Goal: Task Accomplishment & Management: Use online tool/utility

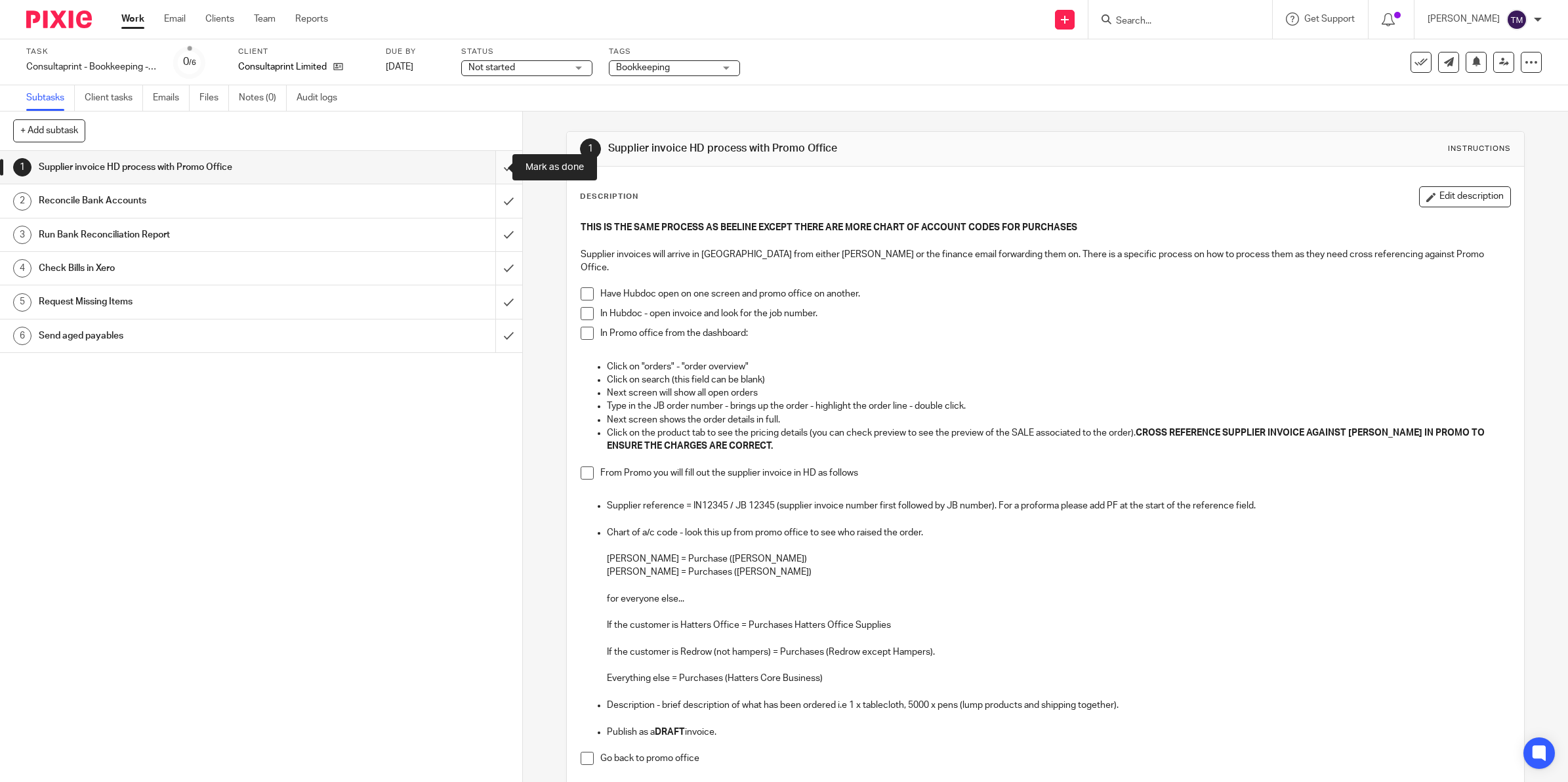
click at [487, 171] on input "submit" at bounding box center [261, 167] width 522 height 33
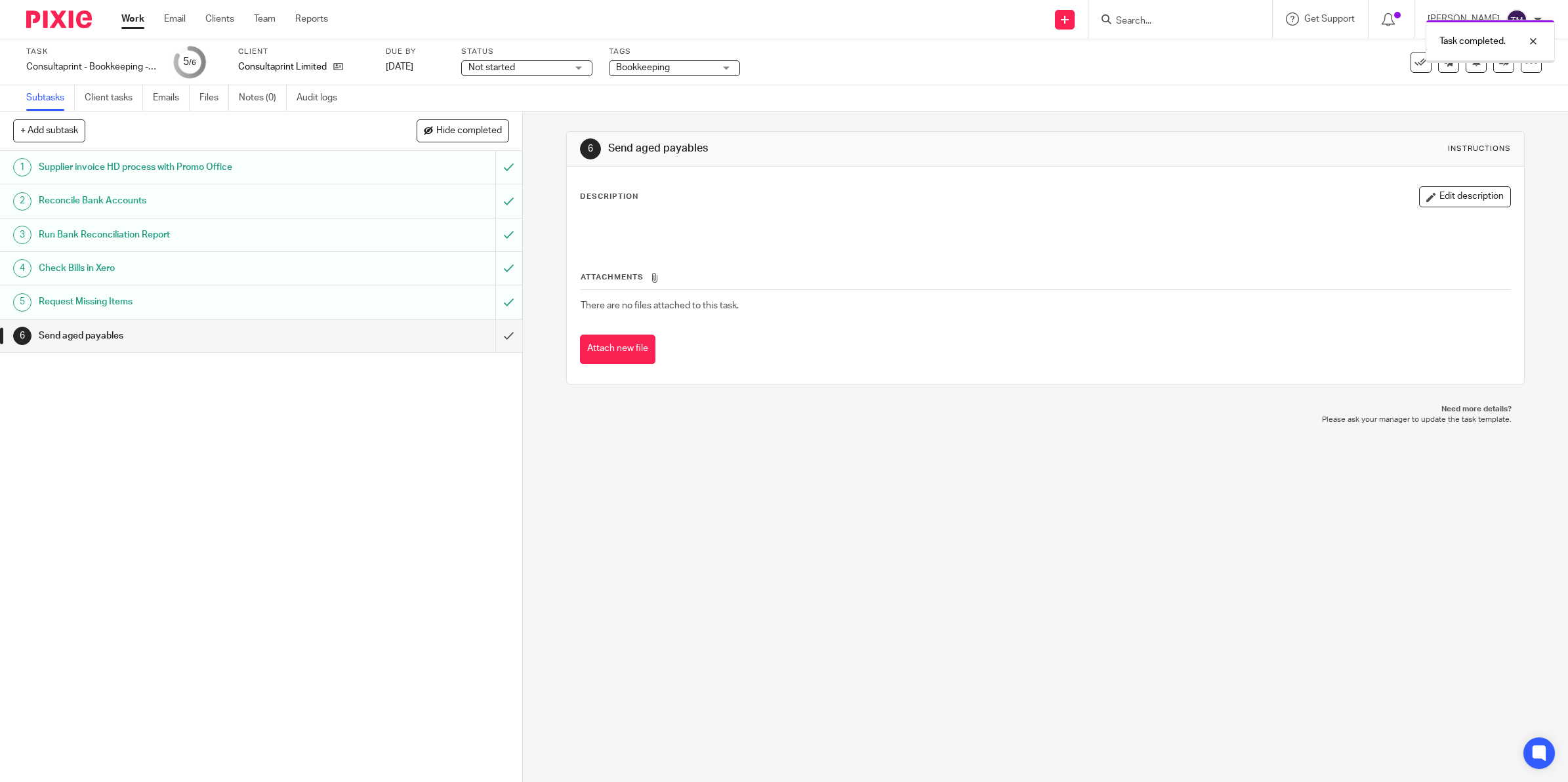
click at [492, 331] on input "submit" at bounding box center [261, 336] width 522 height 33
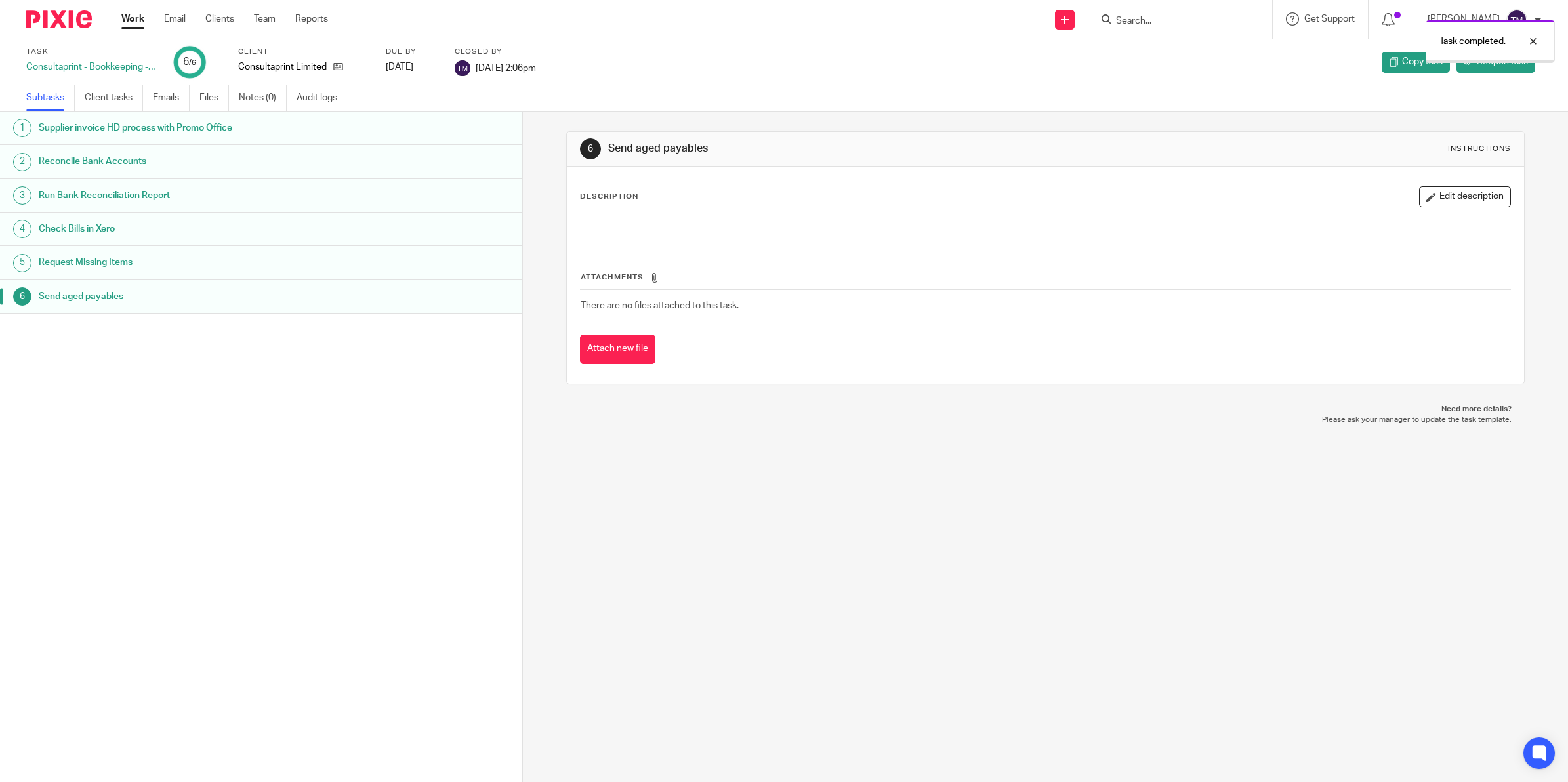
click at [128, 19] on link "Work" at bounding box center [133, 19] width 23 height 13
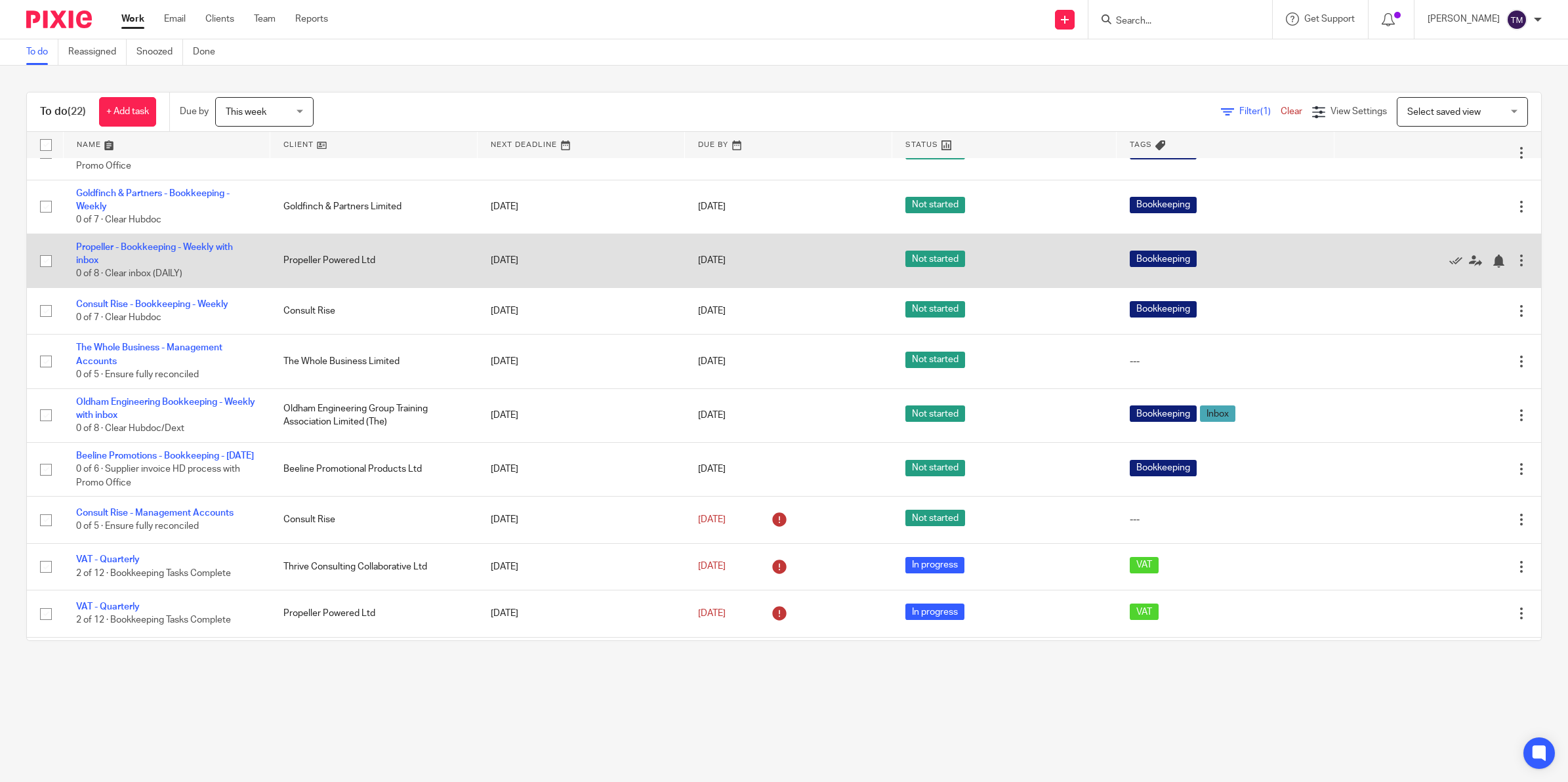
scroll to position [660, 0]
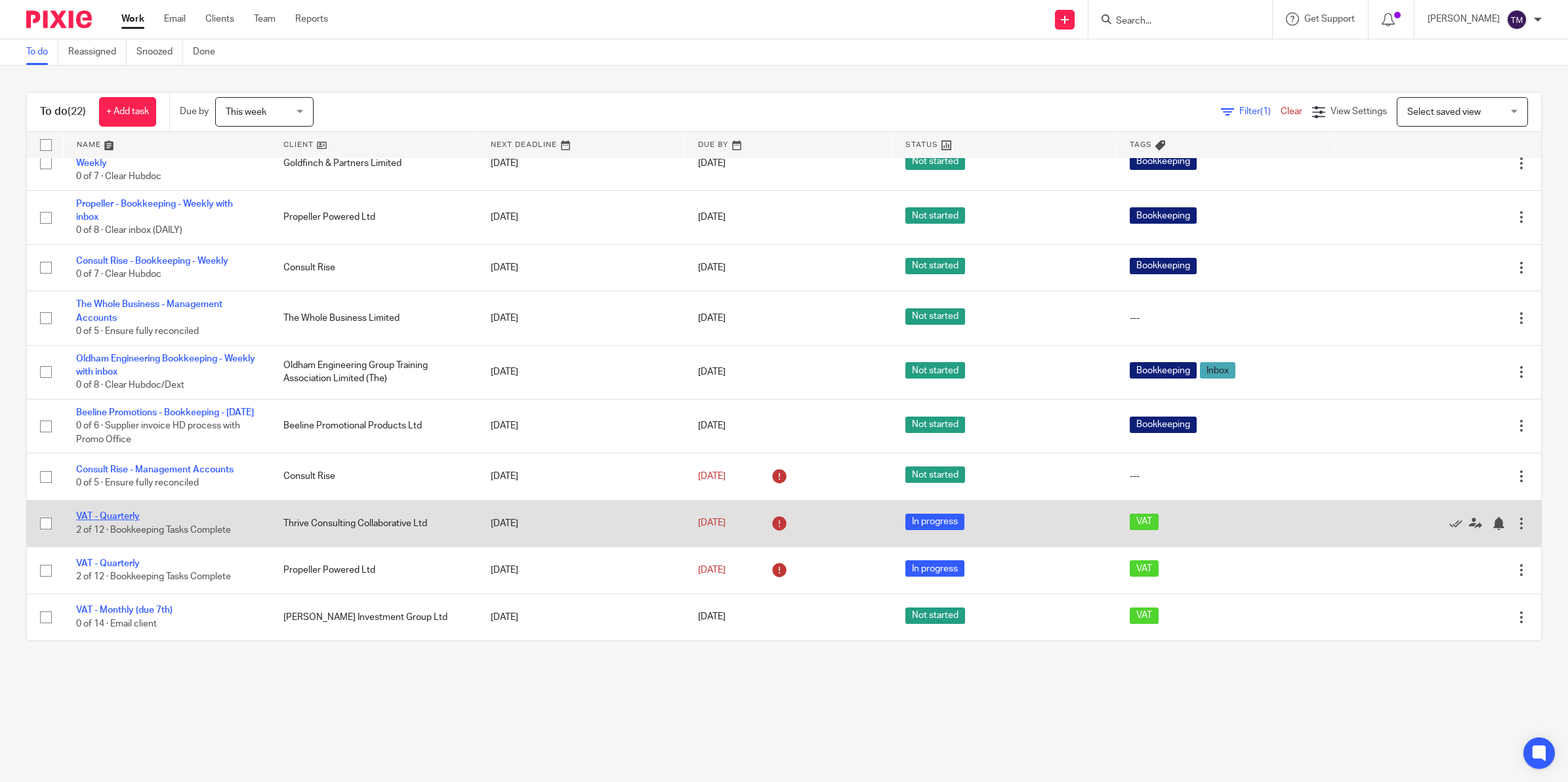
click at [94, 518] on link "VAT - Quarterly" at bounding box center [107, 516] width 64 height 9
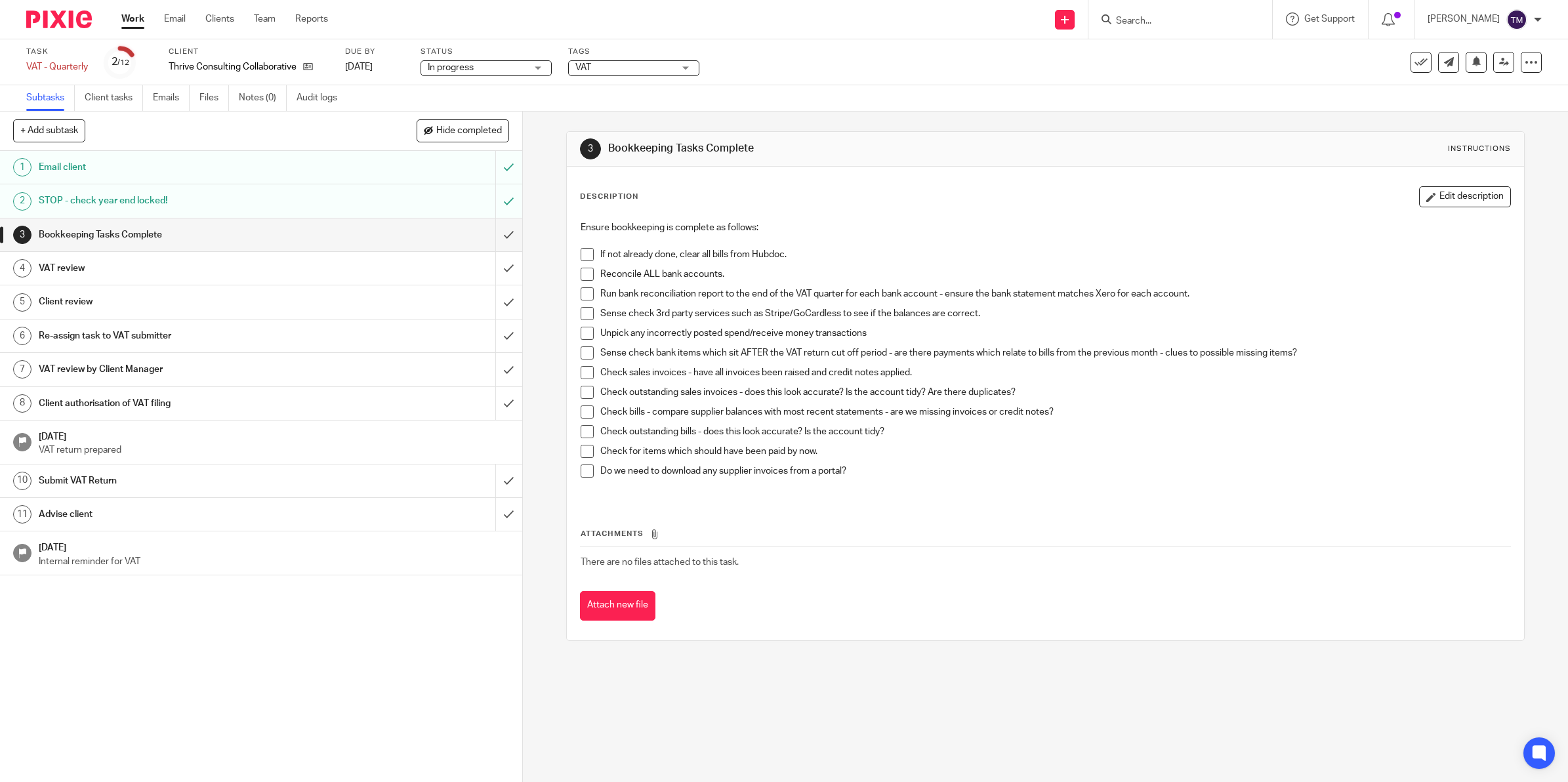
click at [585, 249] on span at bounding box center [587, 254] width 13 height 13
click at [582, 274] on span at bounding box center [587, 274] width 13 height 13
click at [582, 292] on span at bounding box center [587, 293] width 13 height 13
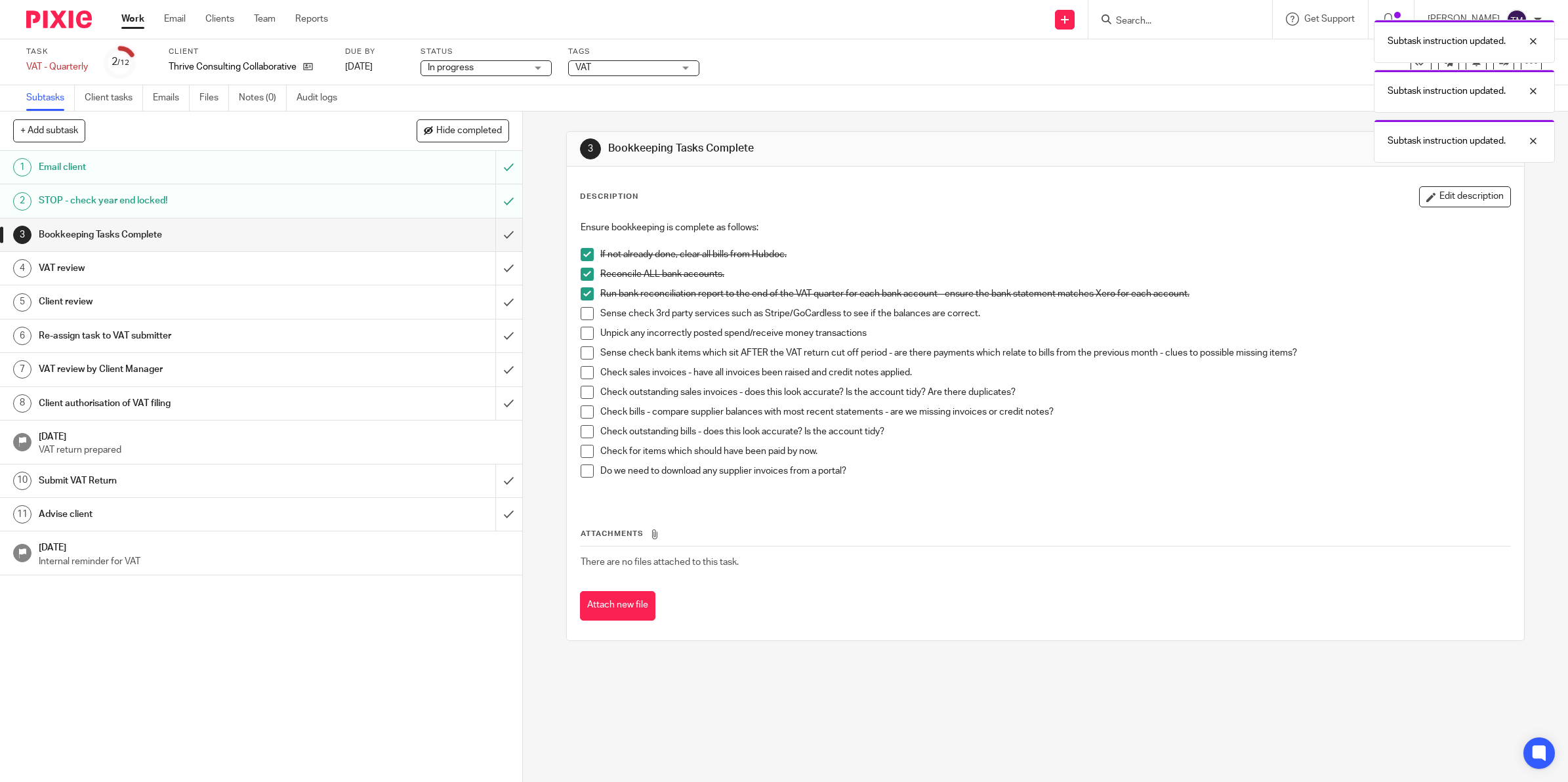
click at [583, 311] on span at bounding box center [587, 313] width 13 height 13
click at [580, 328] on span at bounding box center [587, 333] width 13 height 13
click at [583, 351] on span at bounding box center [587, 353] width 13 height 13
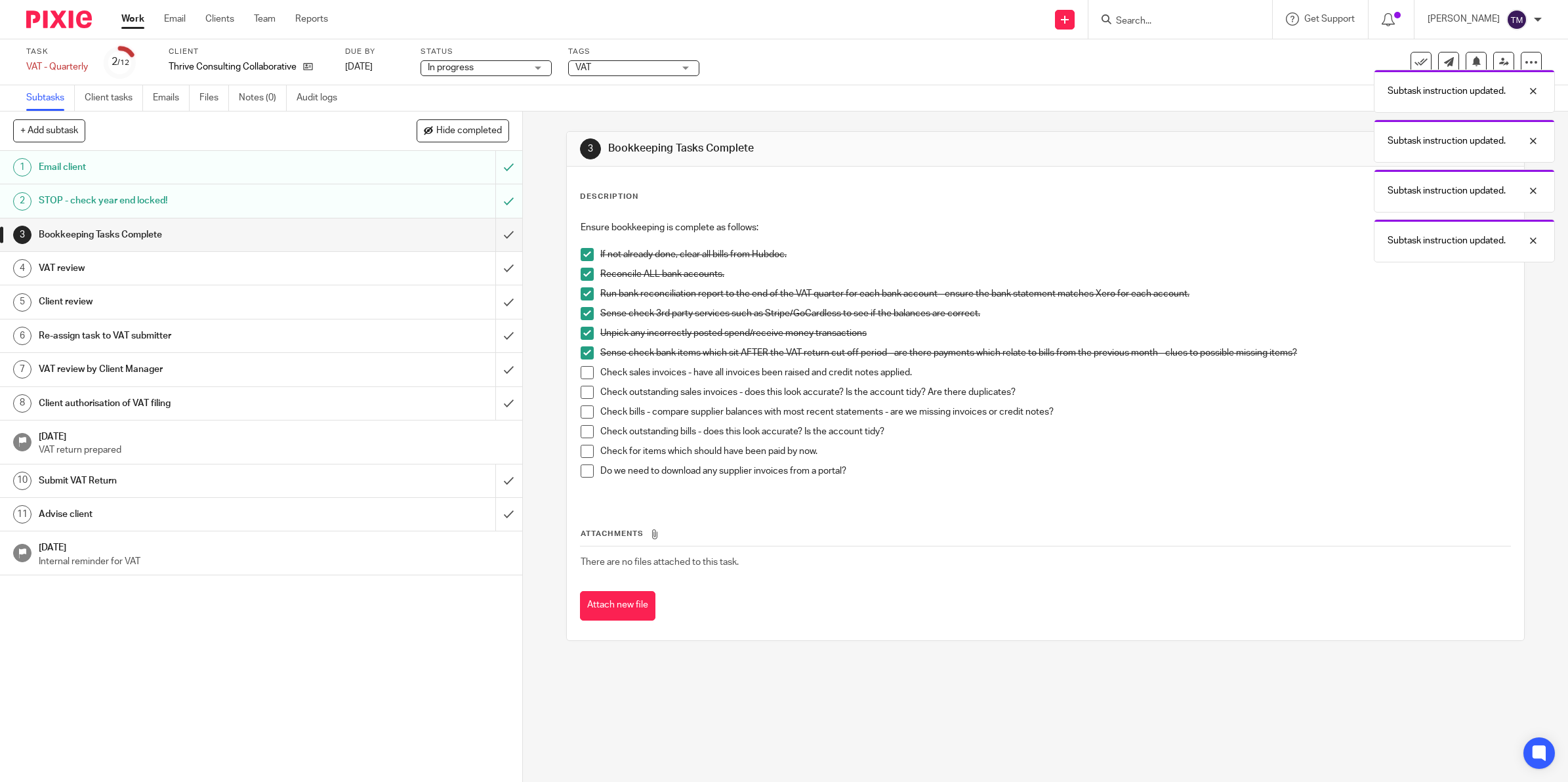
click at [585, 369] on span at bounding box center [587, 372] width 13 height 13
click at [583, 390] on span at bounding box center [587, 392] width 13 height 13
click at [581, 413] on span at bounding box center [587, 411] width 13 height 13
click at [580, 430] on span at bounding box center [587, 431] width 13 height 13
click at [580, 450] on span at bounding box center [587, 451] width 13 height 13
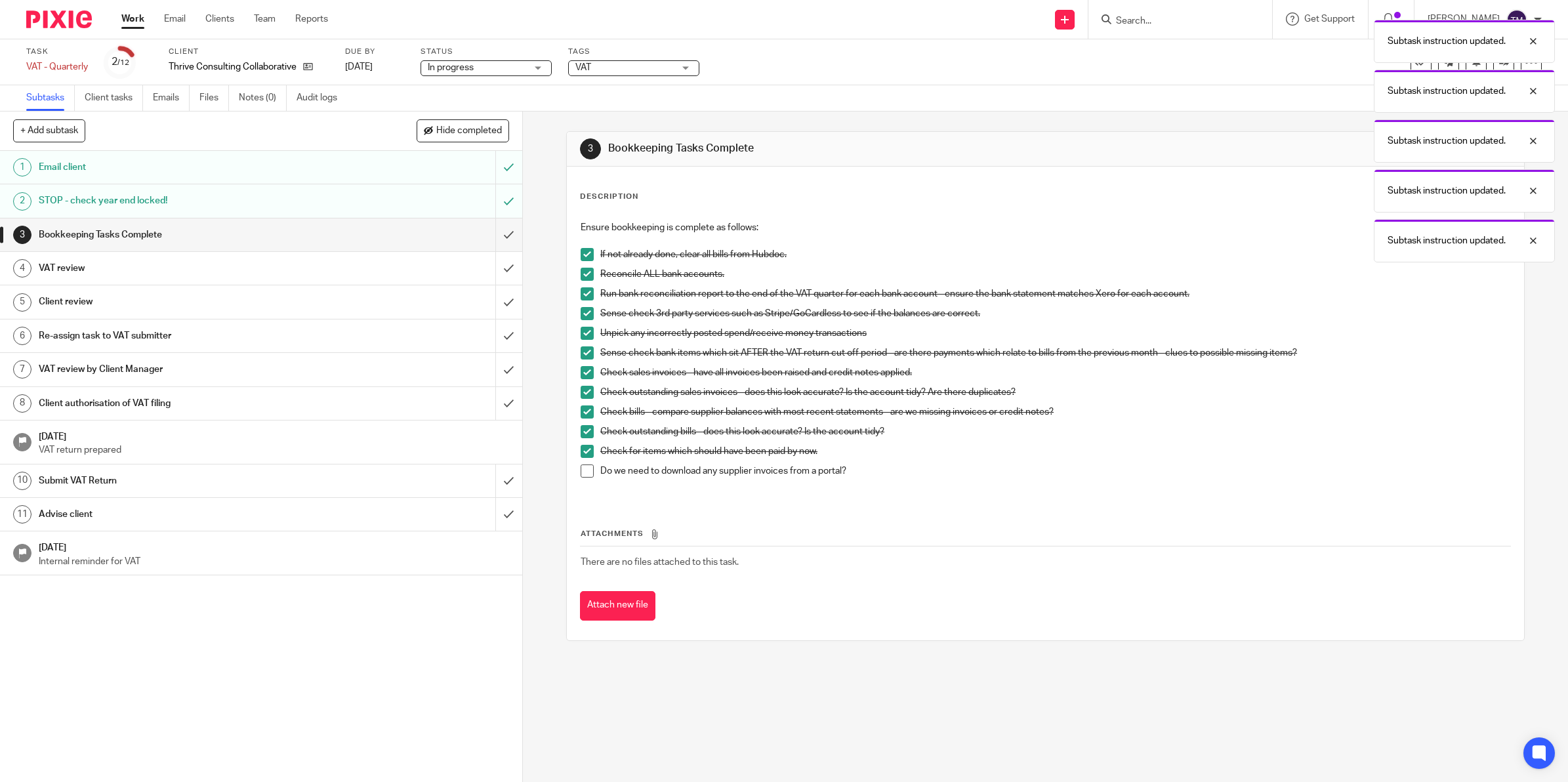
click at [580, 469] on span at bounding box center [587, 471] width 13 height 13
click at [492, 234] on input "submit" at bounding box center [261, 235] width 522 height 33
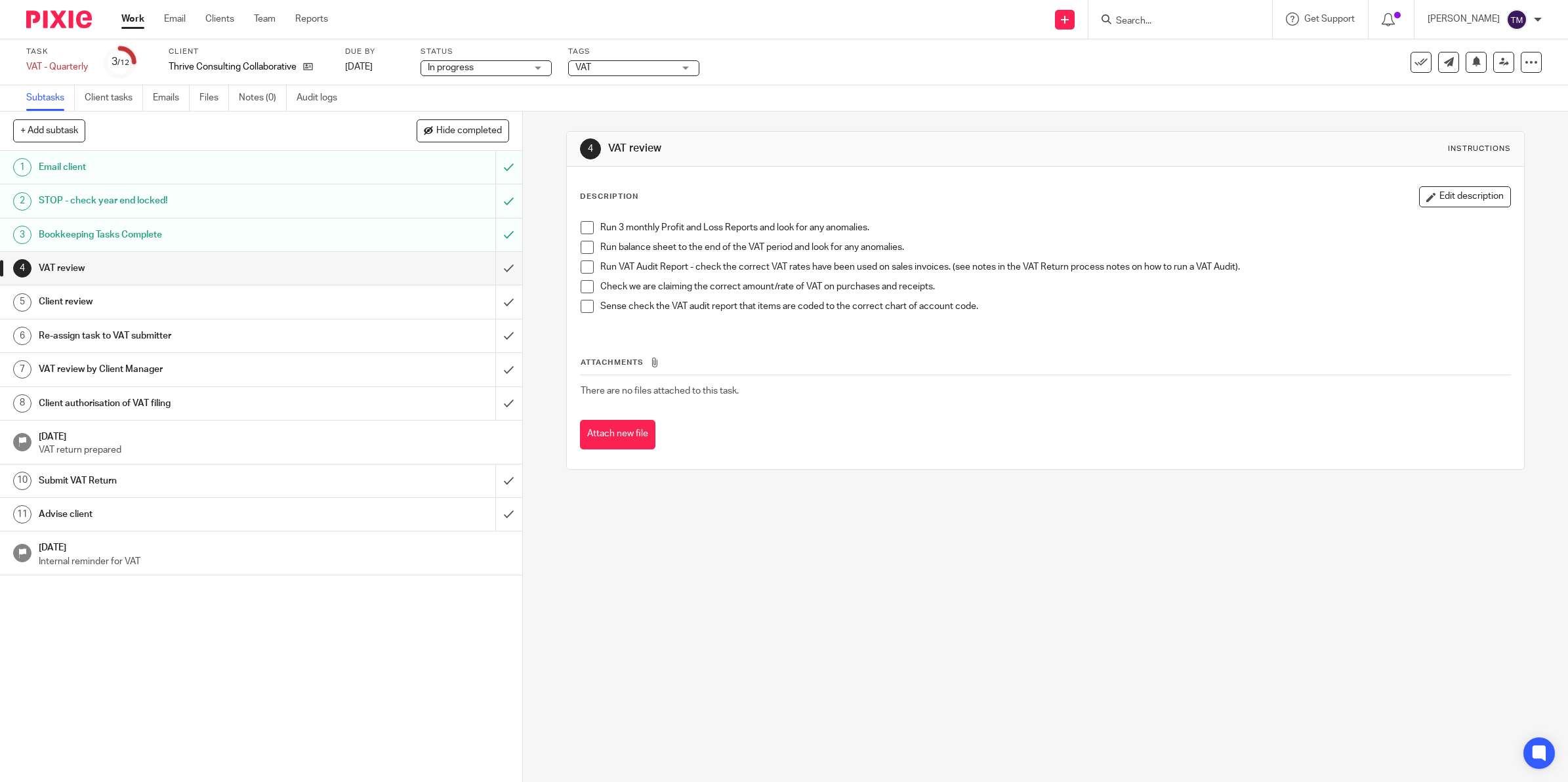
click at [580, 223] on span at bounding box center [587, 228] width 13 height 13
click at [583, 245] on span at bounding box center [587, 247] width 13 height 13
click at [581, 270] on span at bounding box center [587, 267] width 13 height 13
click at [580, 286] on span at bounding box center [587, 286] width 13 height 13
click at [580, 303] on span at bounding box center [587, 306] width 13 height 13
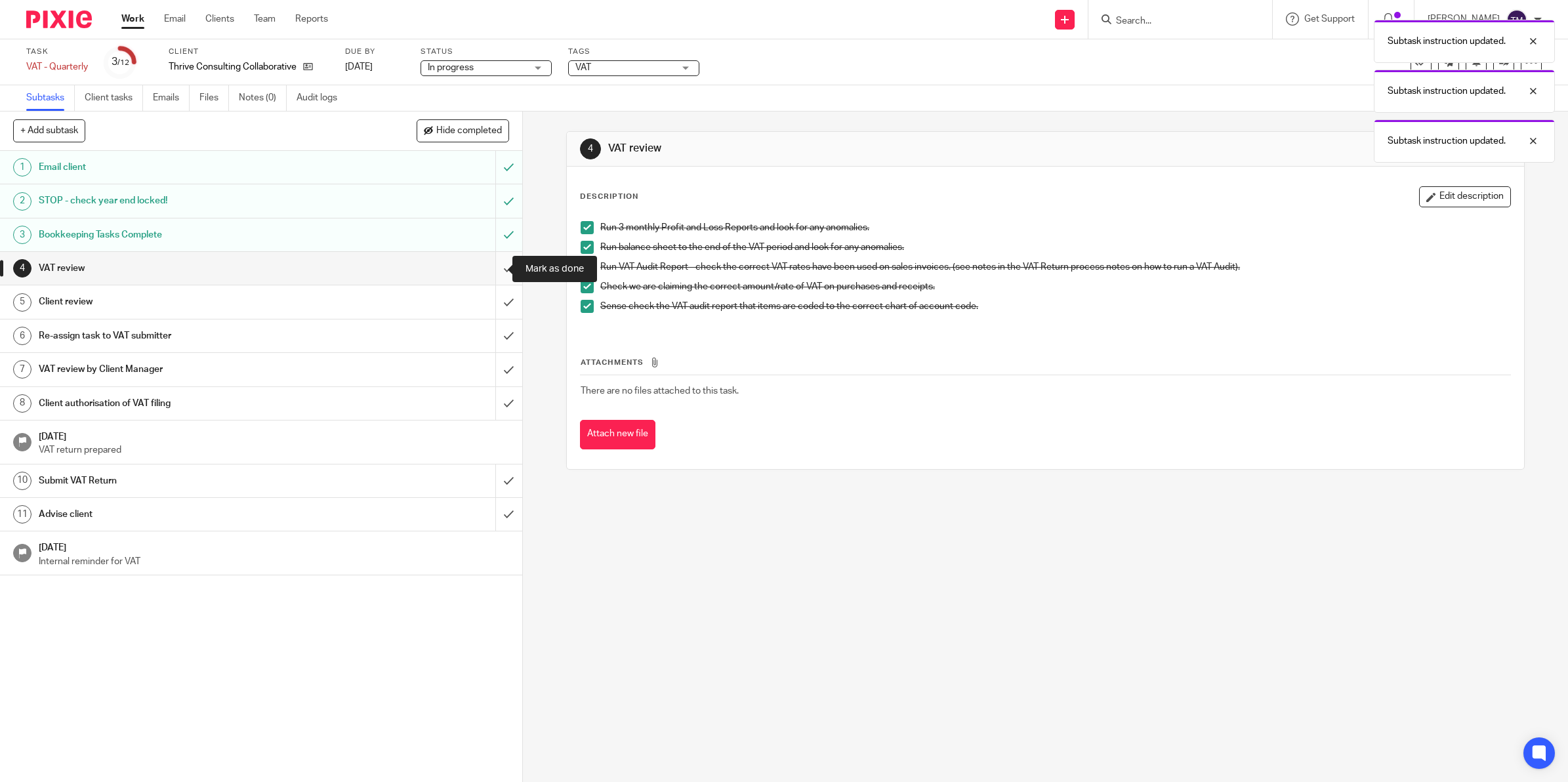
click at [487, 272] on input "submit" at bounding box center [261, 268] width 522 height 33
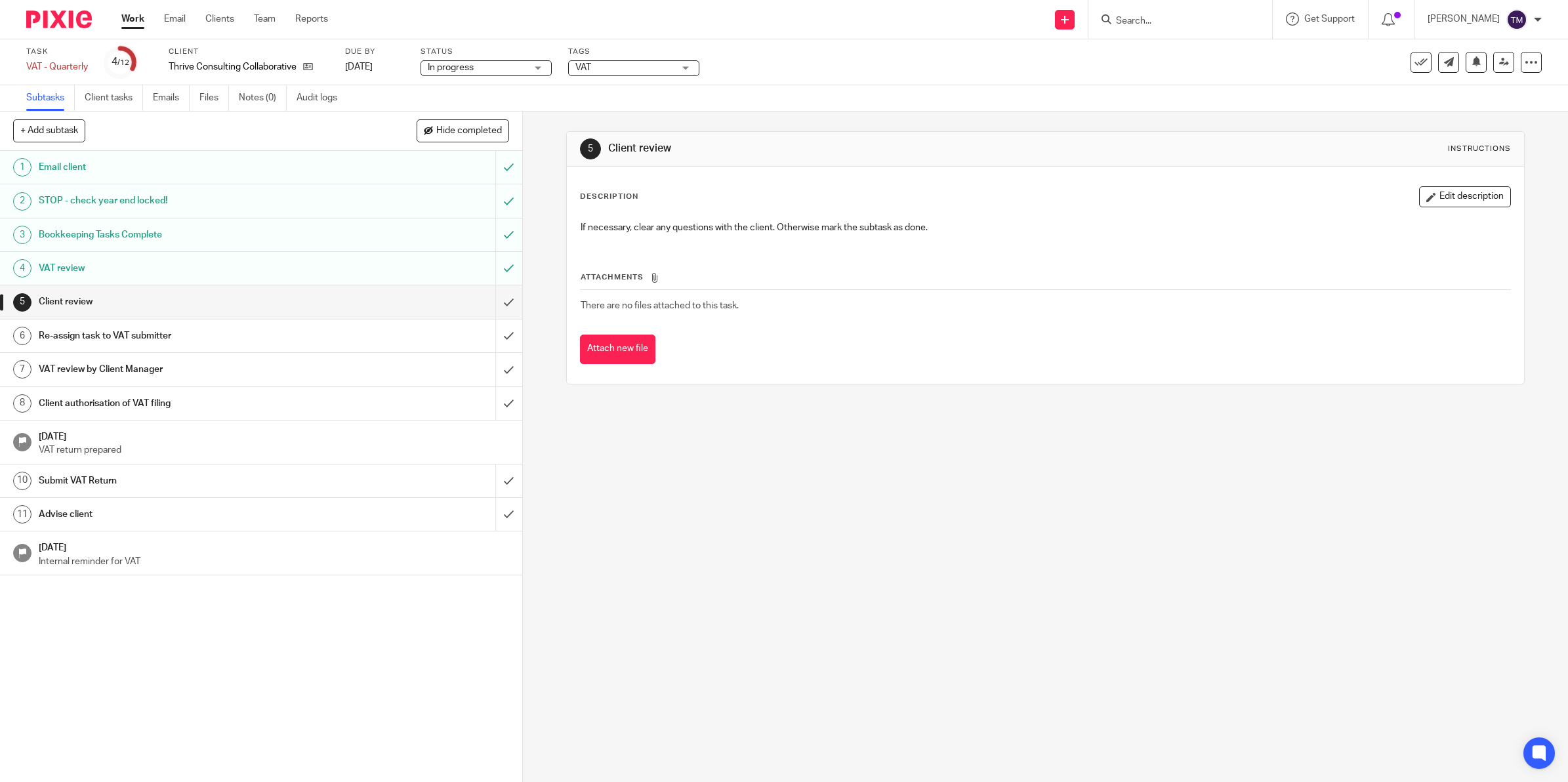
click at [483, 67] on span "In progress" at bounding box center [477, 67] width 98 height 14
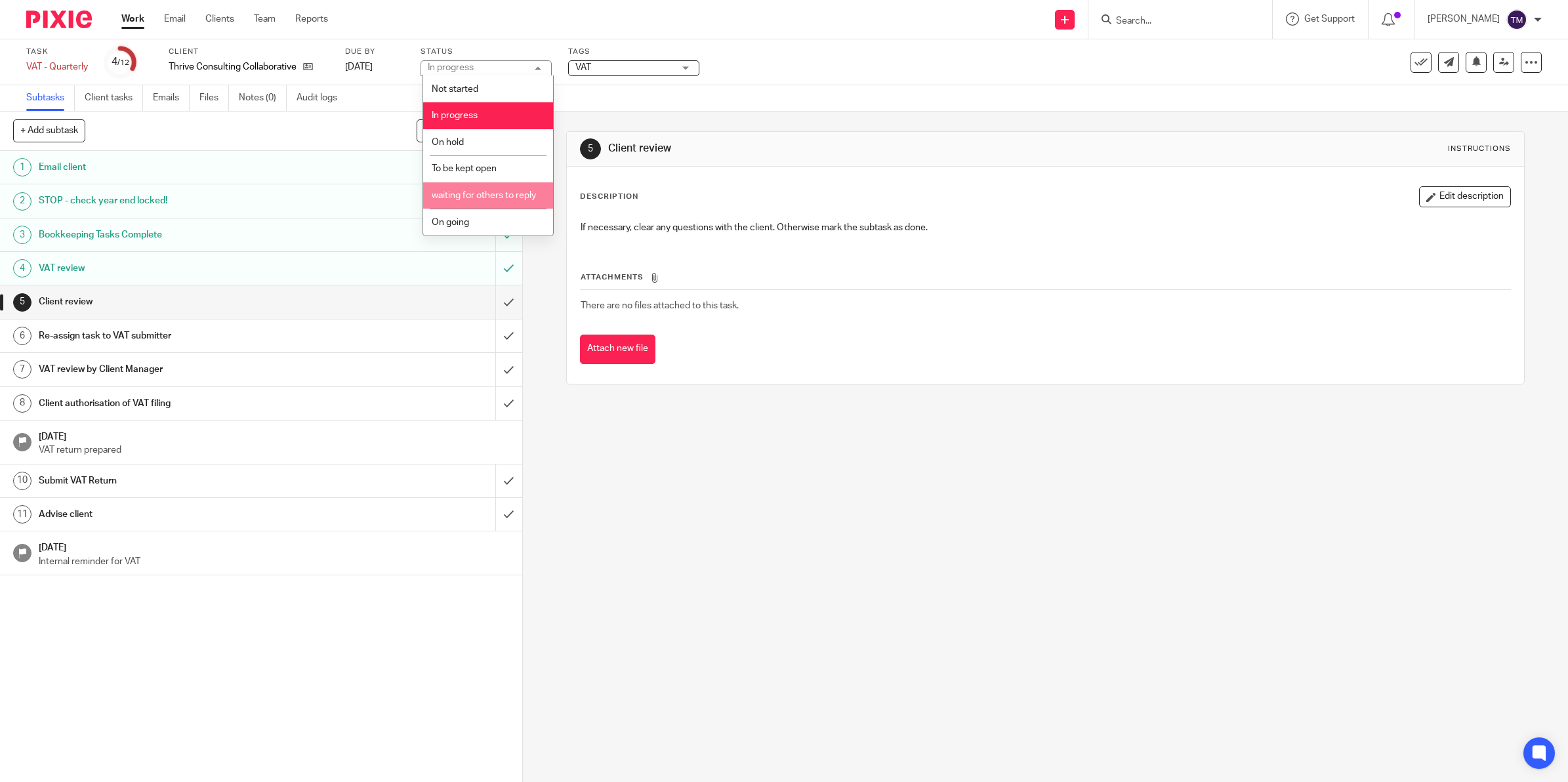
click at [477, 195] on span "waiting for others to reply" at bounding box center [484, 195] width 104 height 9
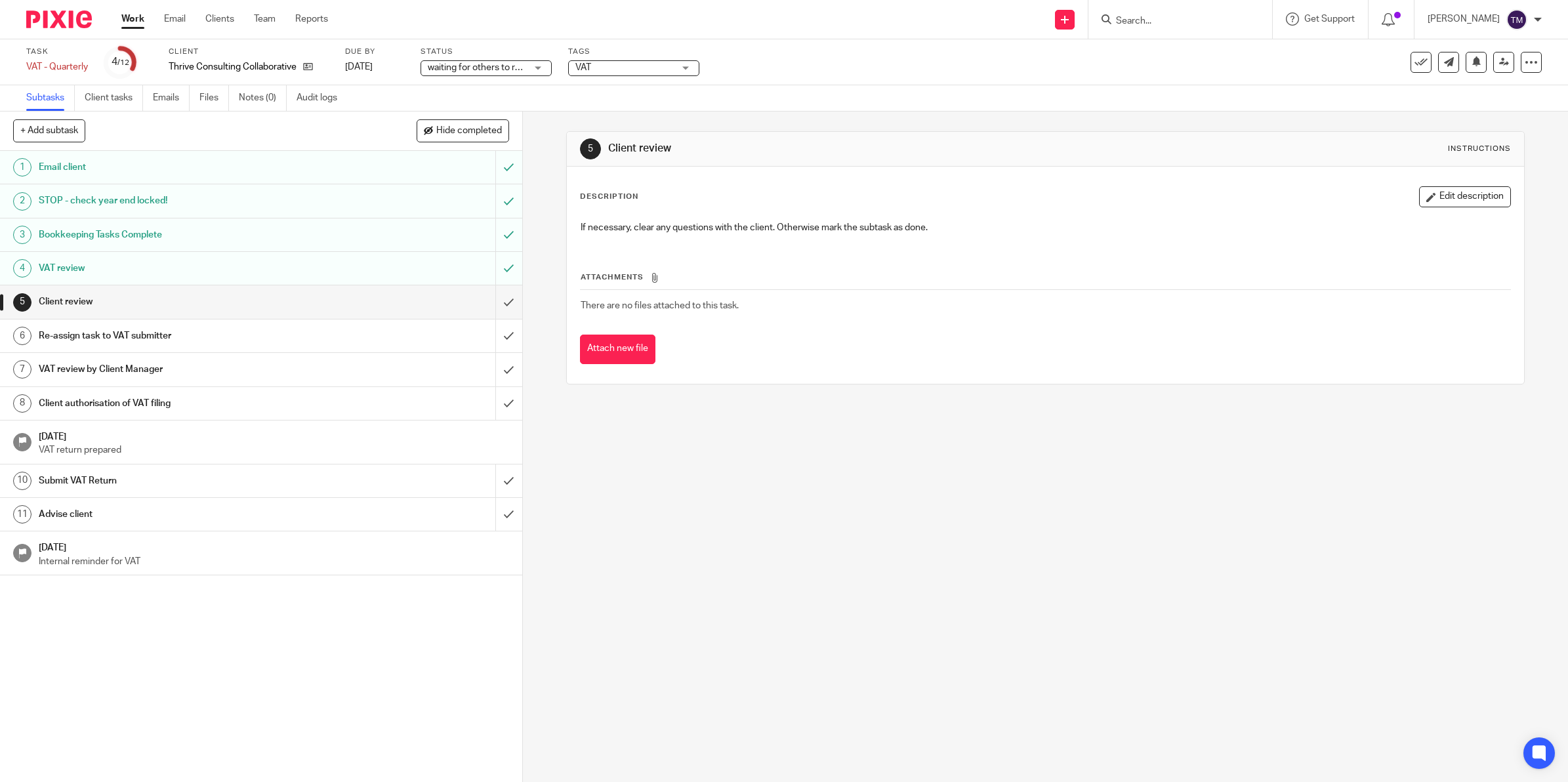
click at [676, 542] on div "5 Client review Instructions Description Edit description If necessary, clear a…" at bounding box center [1045, 446] width 1045 height 670
click at [135, 19] on link "Work" at bounding box center [133, 19] width 23 height 13
click at [1456, 201] on button "Edit description" at bounding box center [1464, 196] width 92 height 21
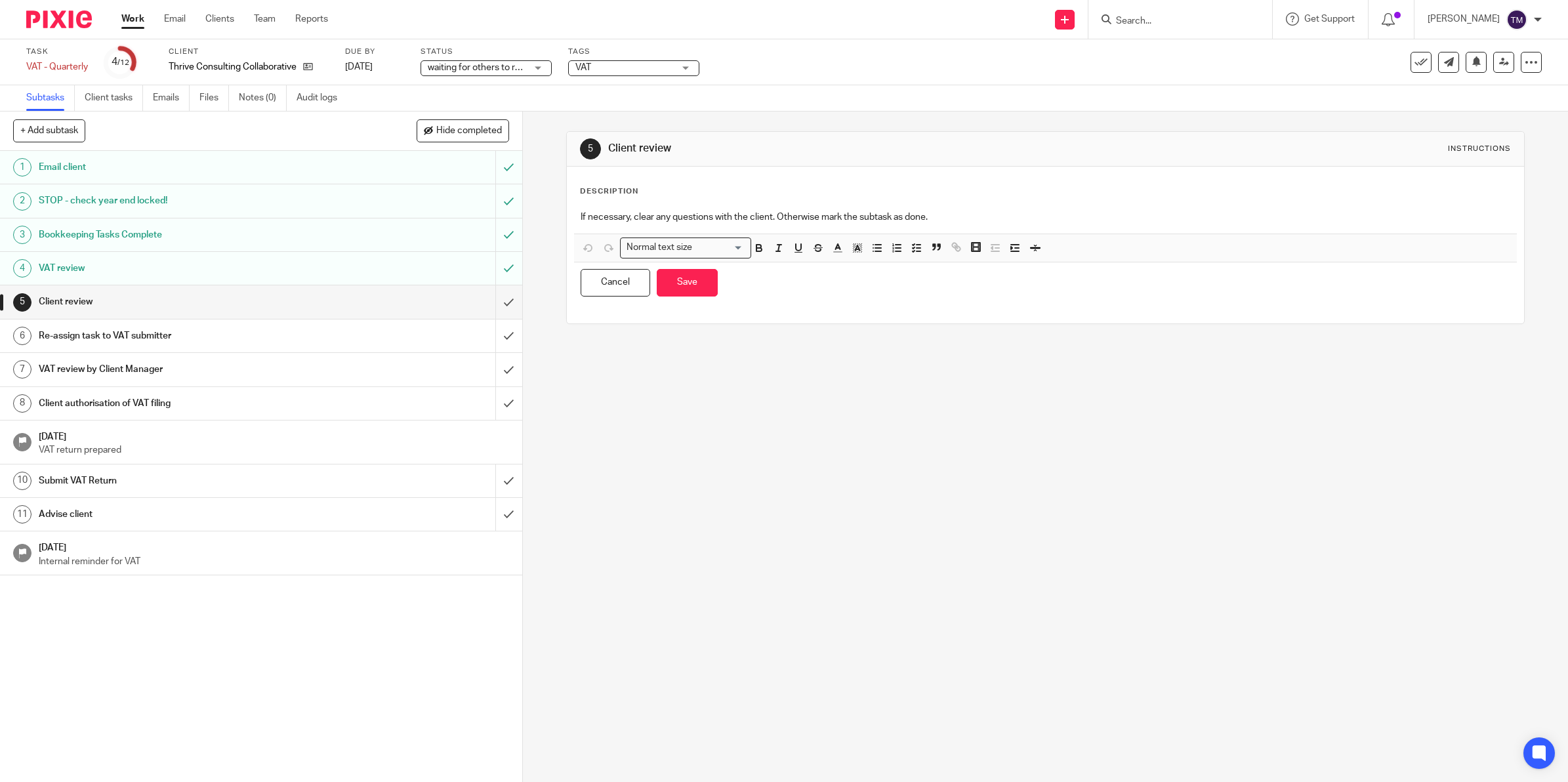
click at [927, 218] on p "If necessary, clear any questions with the client. Otherwise mark the subtask a…" at bounding box center [1045, 217] width 930 height 13
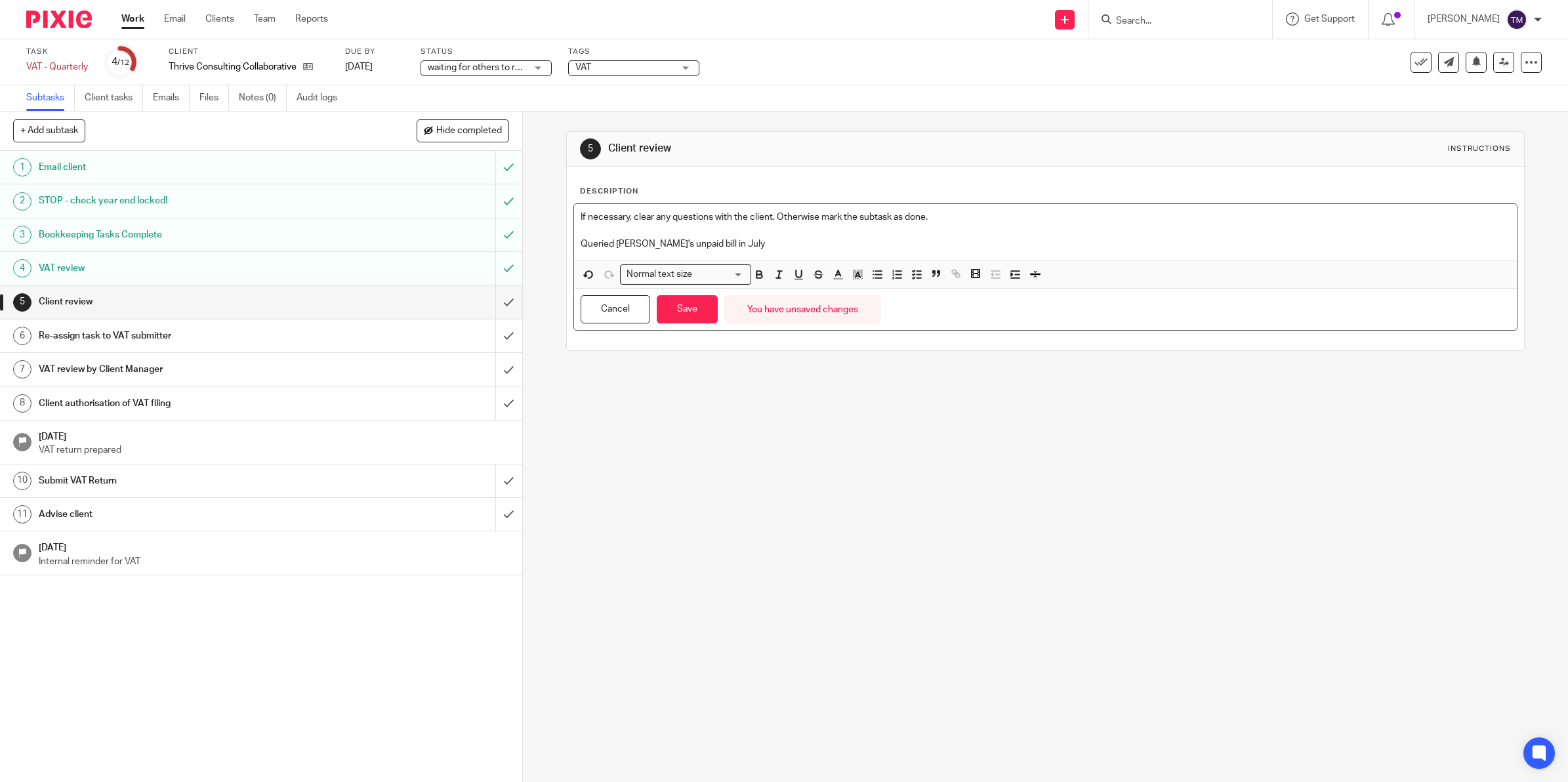
click at [734, 250] on p "Queried [PERSON_NAME]'s unpaid bill in July" at bounding box center [1045, 244] width 930 height 13
click at [667, 309] on button "Save" at bounding box center [686, 308] width 61 height 28
